Goal: Task Accomplishment & Management: Use online tool/utility

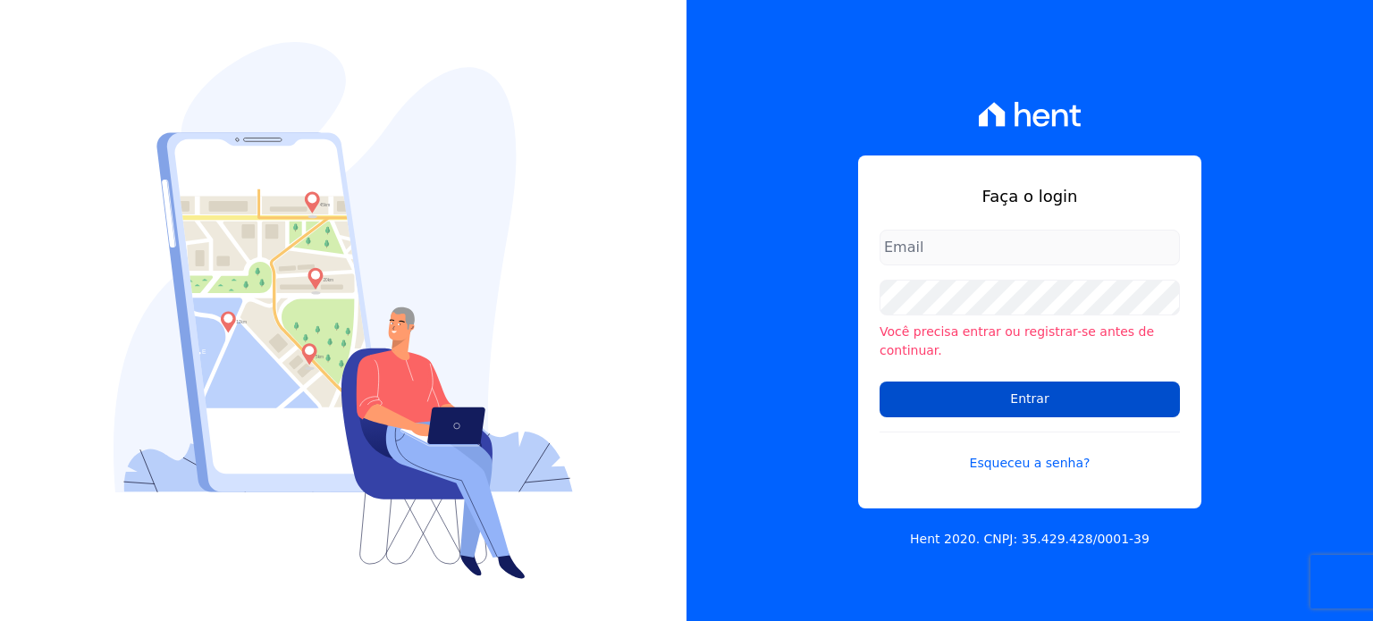
click at [911, 386] on input "Entrar" at bounding box center [1029, 400] width 300 height 36
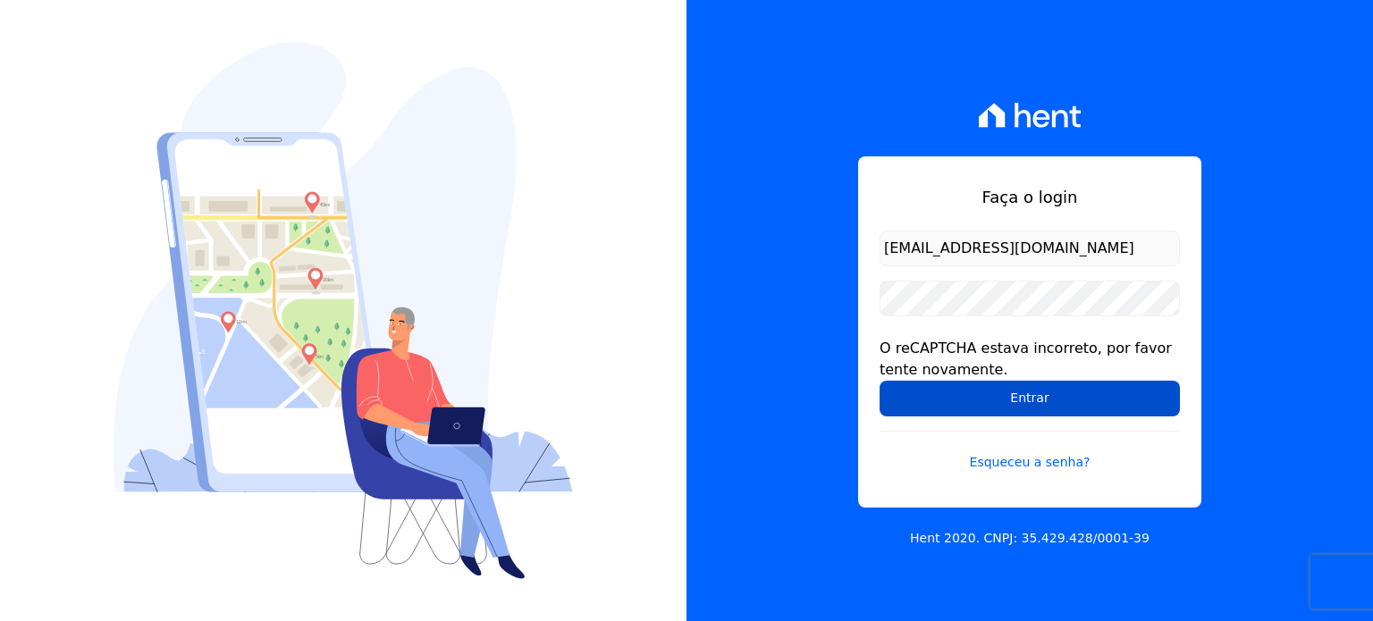
click at [928, 391] on input "Entrar" at bounding box center [1029, 399] width 300 height 36
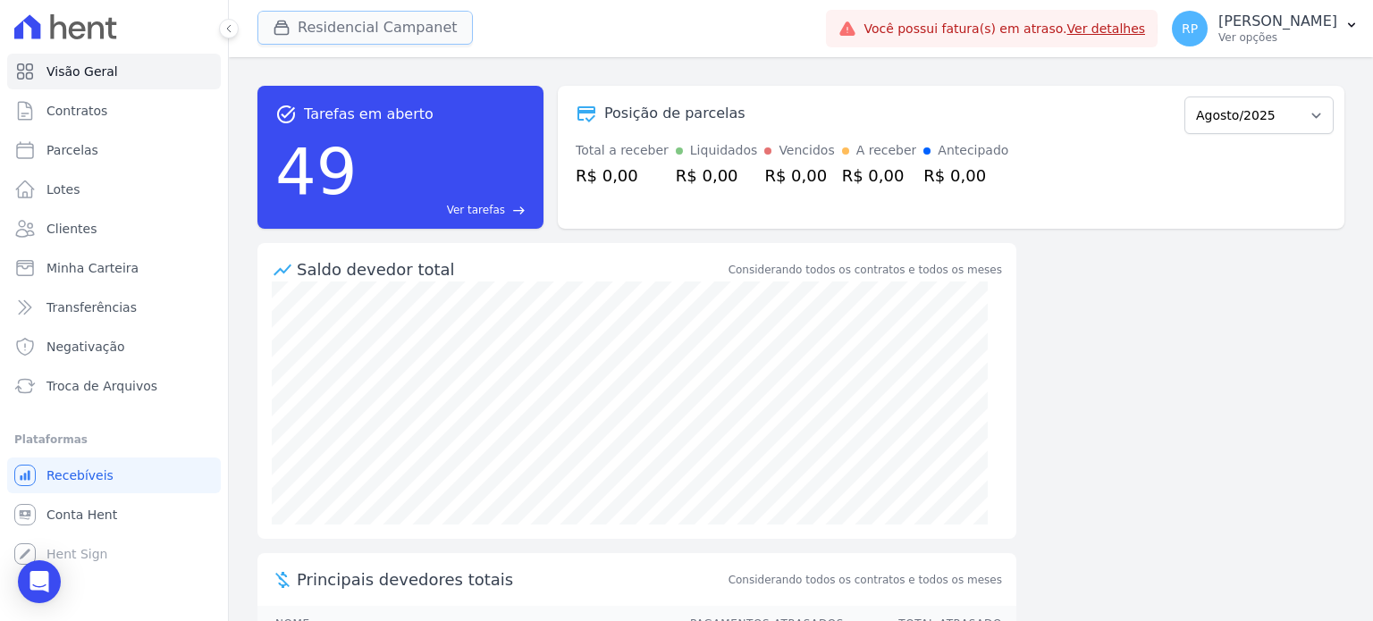
click at [392, 28] on button "Residencial Campanet" at bounding box center [364, 28] width 215 height 34
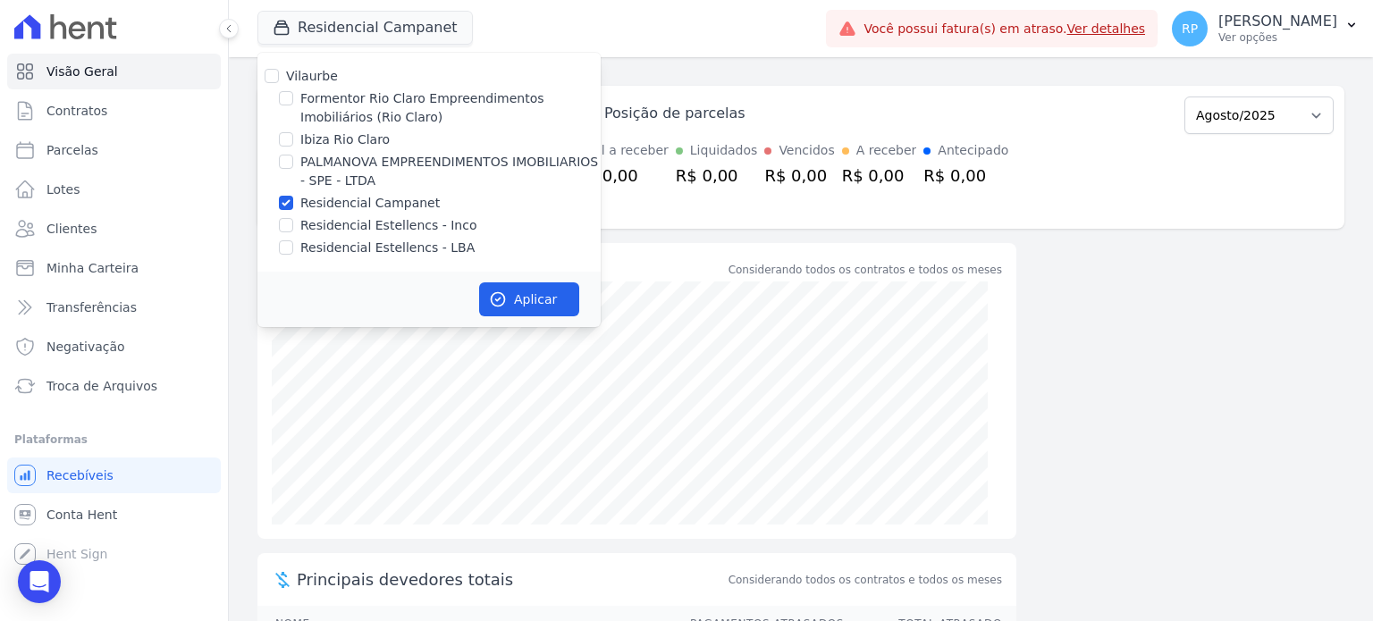
click at [387, 206] on label "Residencial Campanet" at bounding box center [369, 203] width 139 height 19
click at [293, 206] on input "Residencial Campanet" at bounding box center [286, 203] width 14 height 14
checkbox input "false"
click at [369, 147] on label "Ibiza Rio Claro" at bounding box center [344, 139] width 89 height 19
click at [293, 147] on input "Ibiza Rio Claro" at bounding box center [286, 139] width 14 height 14
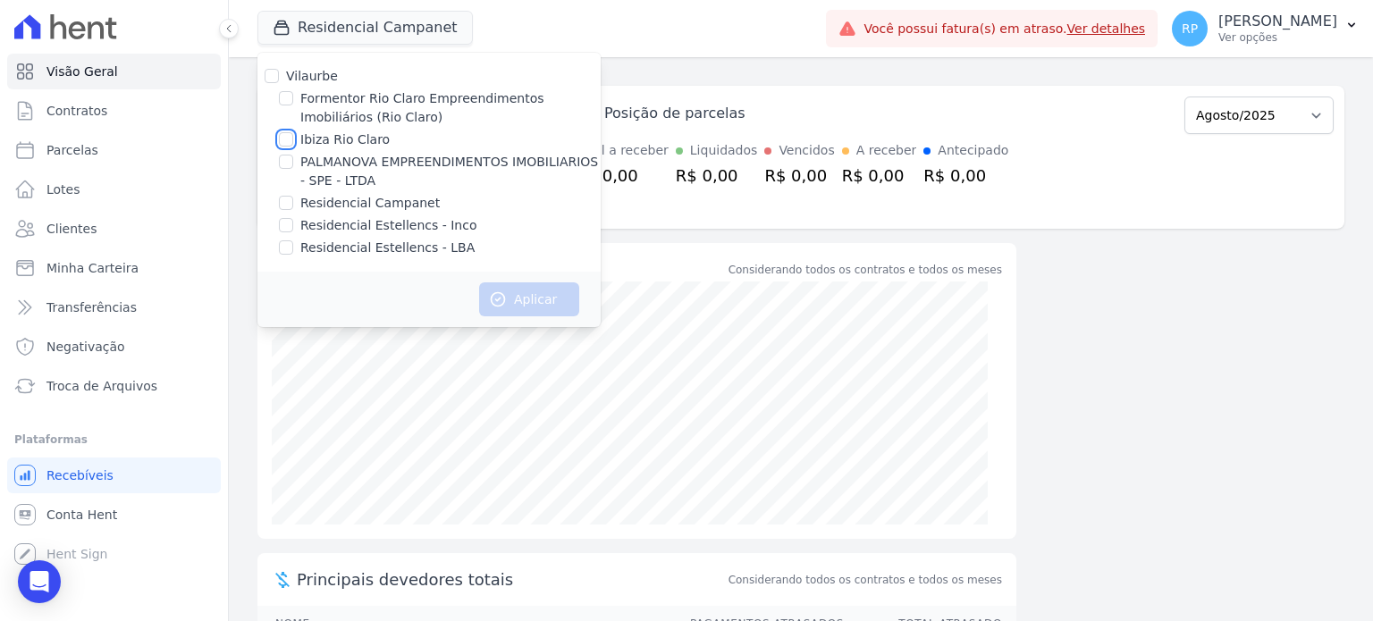
checkbox input "true"
click at [510, 292] on button "Aplicar" at bounding box center [529, 299] width 100 height 34
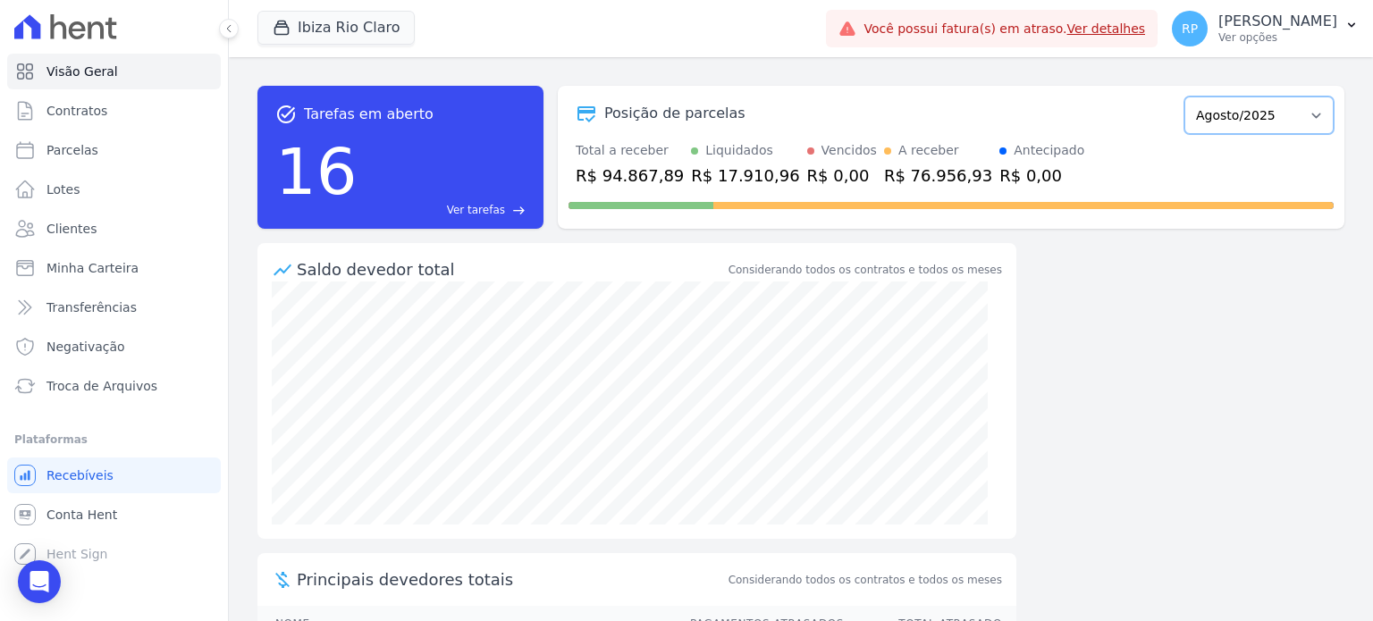
click at [1281, 109] on select "Abril/2023 Maio/2023 Junho/2023 Julho/2023 Agosto/2023 Setembro/2023 Outubro/20…" at bounding box center [1258, 116] width 149 height 38
select select "07/2025"
click at [1184, 97] on select "Abril/2023 Maio/2023 Junho/2023 Julho/2023 Agosto/2023 Setembro/2023 Outubro/20…" at bounding box center [1258, 116] width 149 height 38
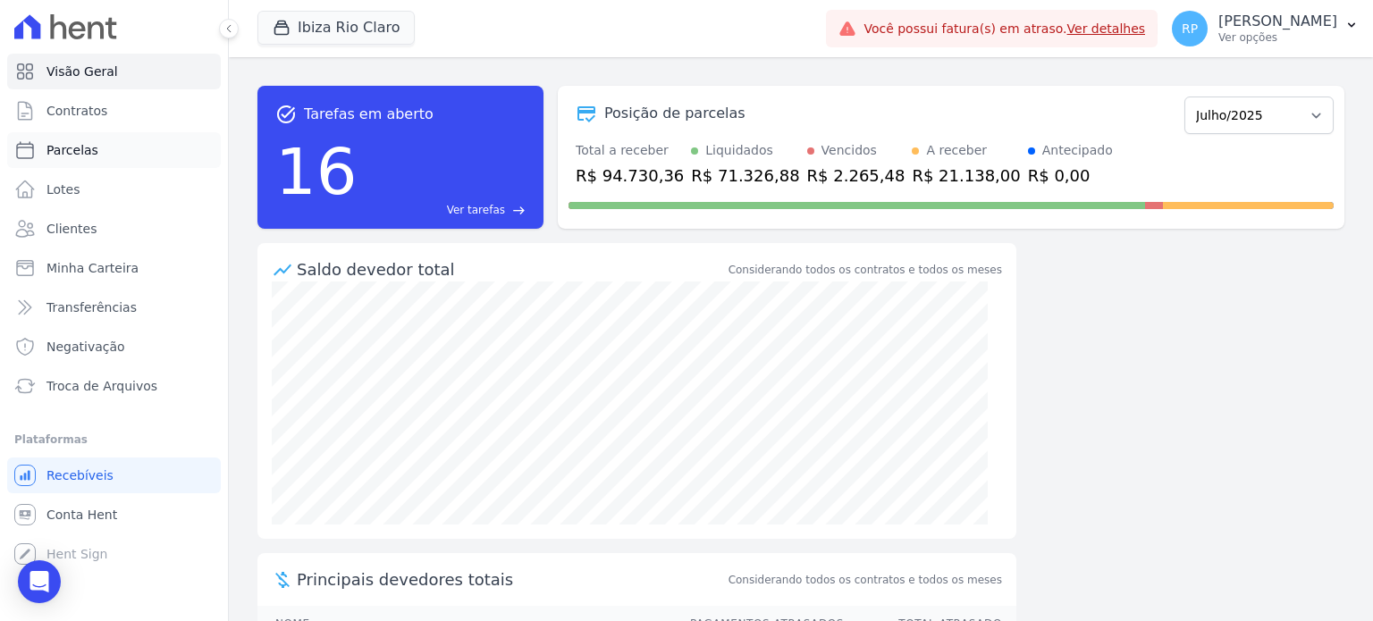
click at [89, 157] on span "Parcelas" at bounding box center [72, 150] width 52 height 18
select select
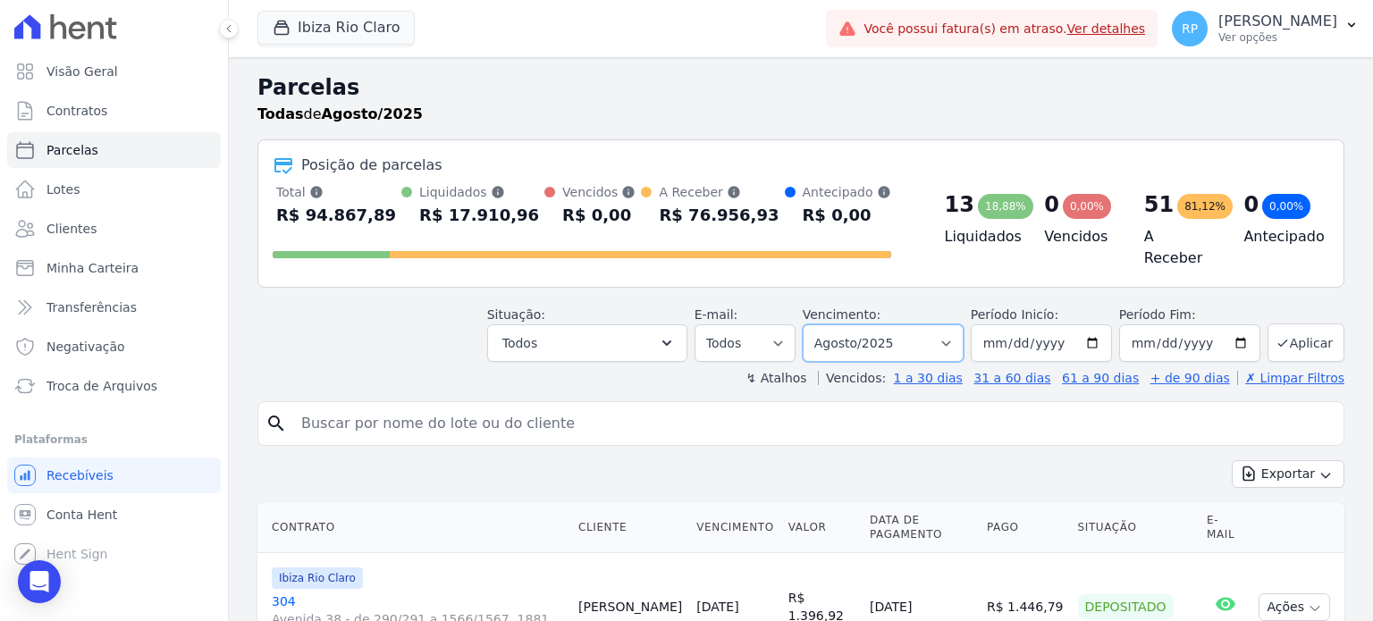
click at [941, 330] on select "Filtrar por período ──────── Todos os meses Abril/2023 Maio/2023 Junho/2023 Jul…" at bounding box center [883, 343] width 161 height 38
select select "07/2025"
click at [817, 324] on select "Filtrar por período ──────── Todos os meses Abril/2023 Maio/2023 Junho/2023 Jul…" at bounding box center [883, 343] width 161 height 38
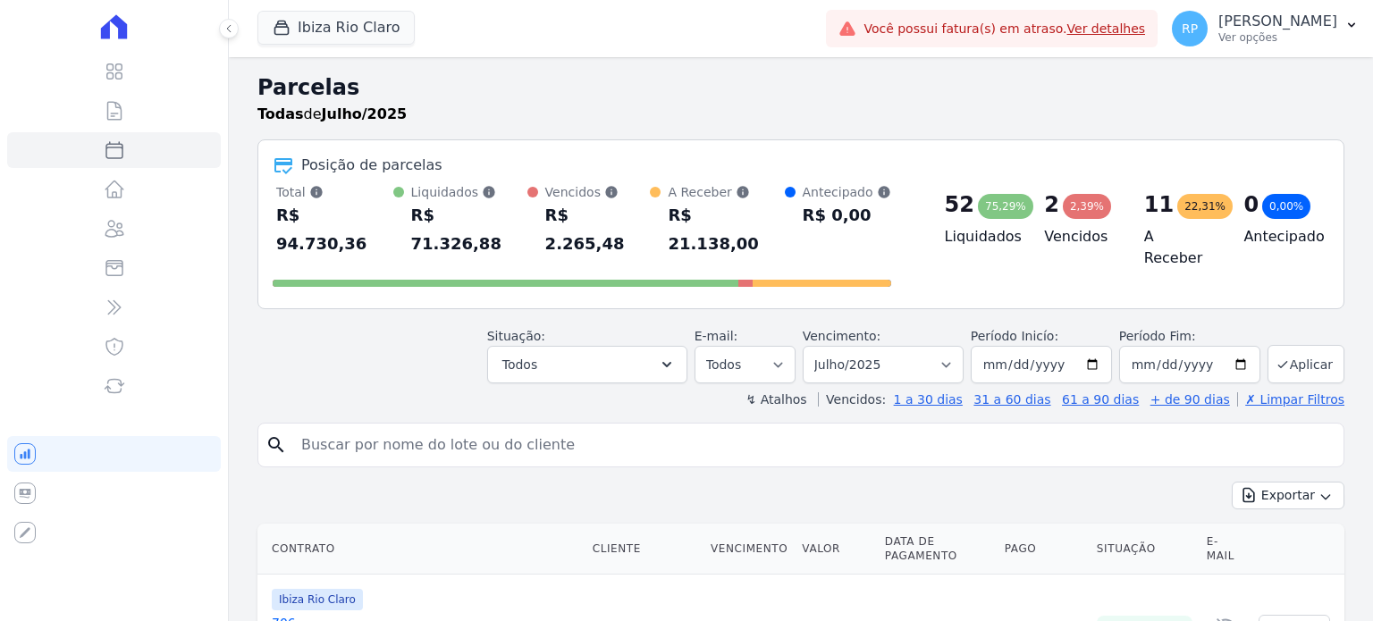
select select
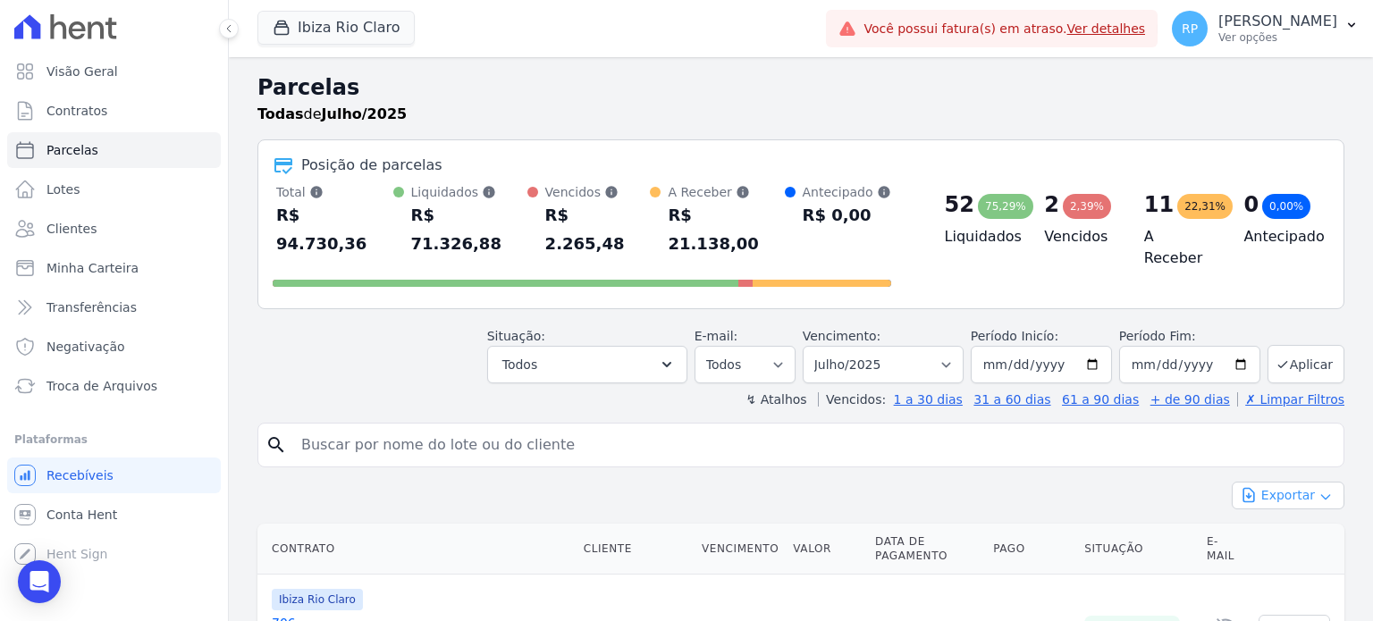
click at [1295, 482] on button "Exportar" at bounding box center [1288, 496] width 113 height 28
click at [1286, 559] on span "Exportar CSV" at bounding box center [1286, 568] width 95 height 18
click at [1270, 559] on span "Exportar CSV" at bounding box center [1286, 568] width 95 height 18
